Goal: Transaction & Acquisition: Obtain resource

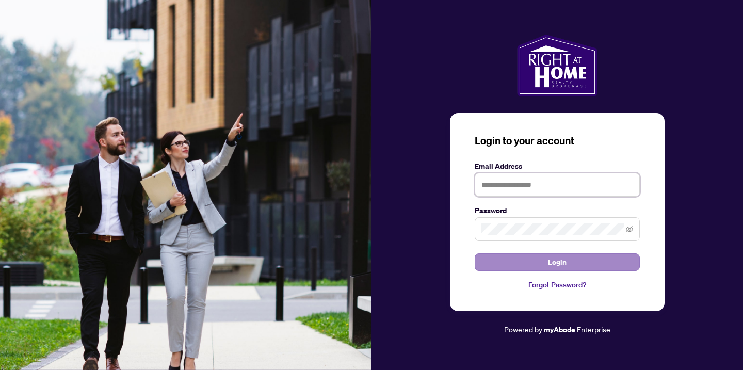
type input "**********"
click at [495, 267] on button "Login" at bounding box center [556, 262] width 165 height 18
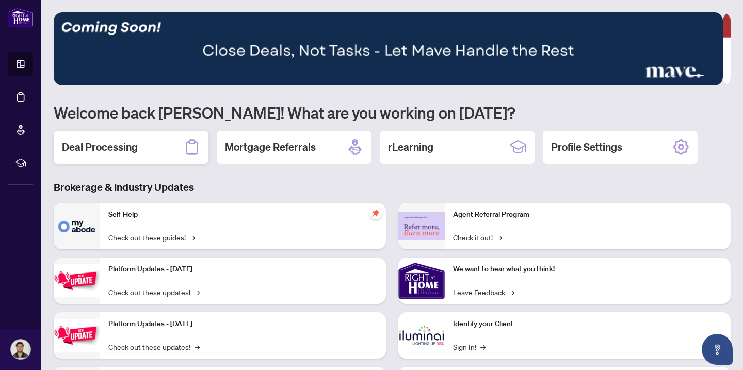
click at [131, 152] on h2 "Deal Processing" at bounding box center [100, 147] width 76 height 14
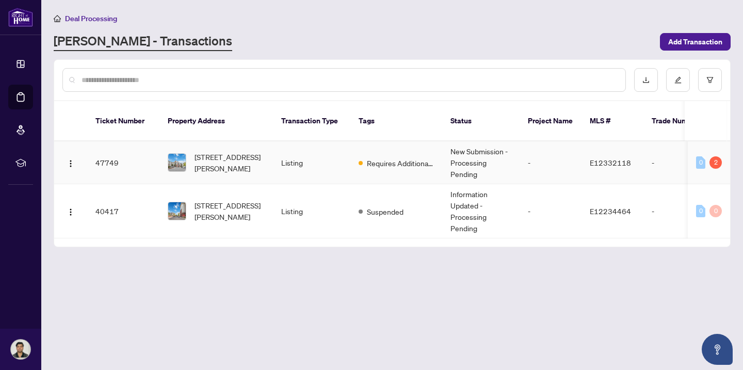
click at [709, 156] on div "0 2" at bounding box center [709, 162] width 26 height 12
click at [716, 156] on div "2" at bounding box center [715, 162] width 12 height 12
click at [229, 151] on span "[STREET_ADDRESS][PERSON_NAME]" at bounding box center [229, 162] width 70 height 23
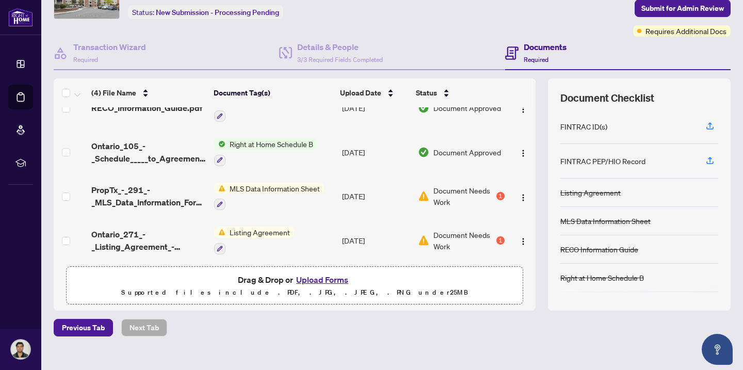
scroll to position [25, 0]
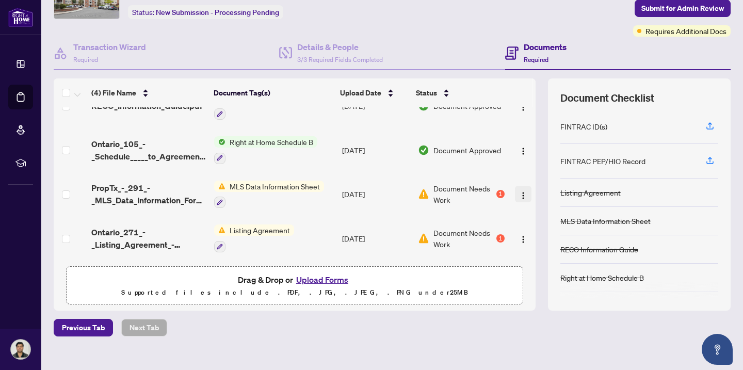
click at [519, 193] on img "button" at bounding box center [523, 195] width 8 height 8
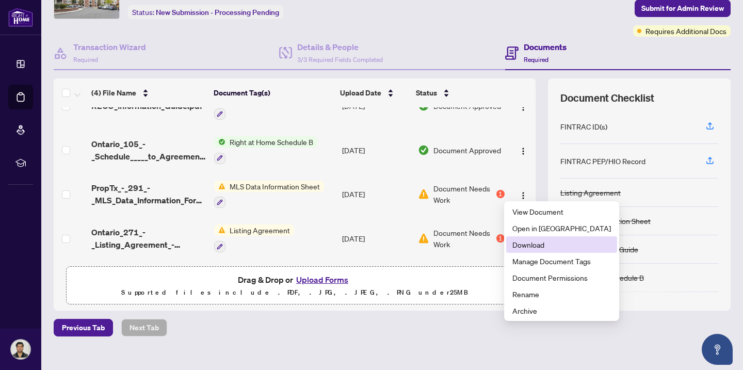
click at [528, 243] on span "Download" at bounding box center [561, 244] width 98 height 11
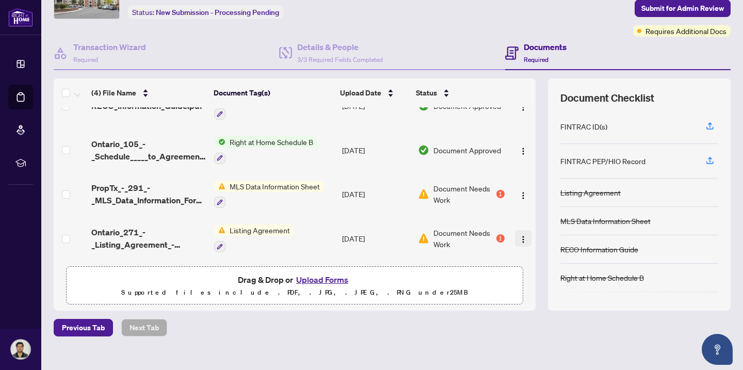
click at [519, 235] on img "button" at bounding box center [523, 239] width 8 height 8
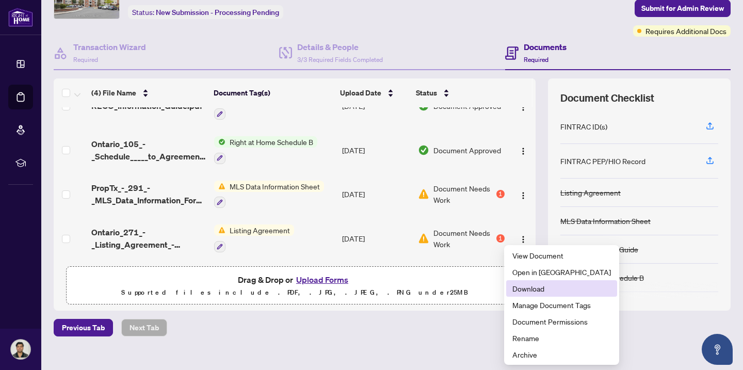
click at [541, 288] on span "Download" at bounding box center [561, 288] width 98 height 11
